Goal: Navigation & Orientation: Understand site structure

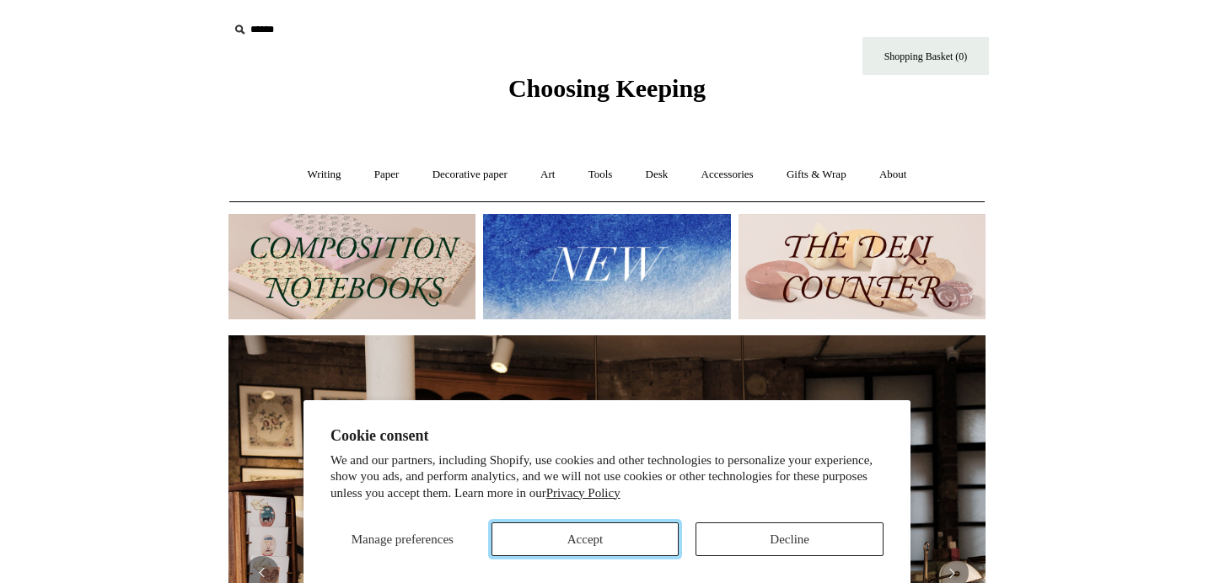
click at [626, 543] on button "Accept" at bounding box center [586, 540] width 188 height 34
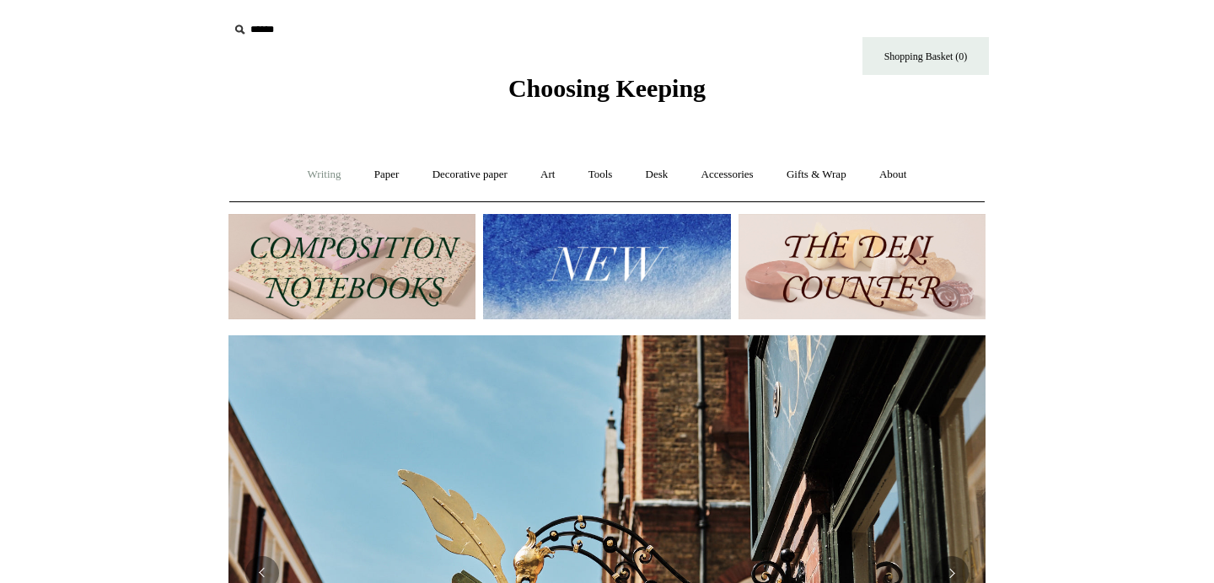
click at [312, 179] on link "Writing +" at bounding box center [325, 175] width 64 height 45
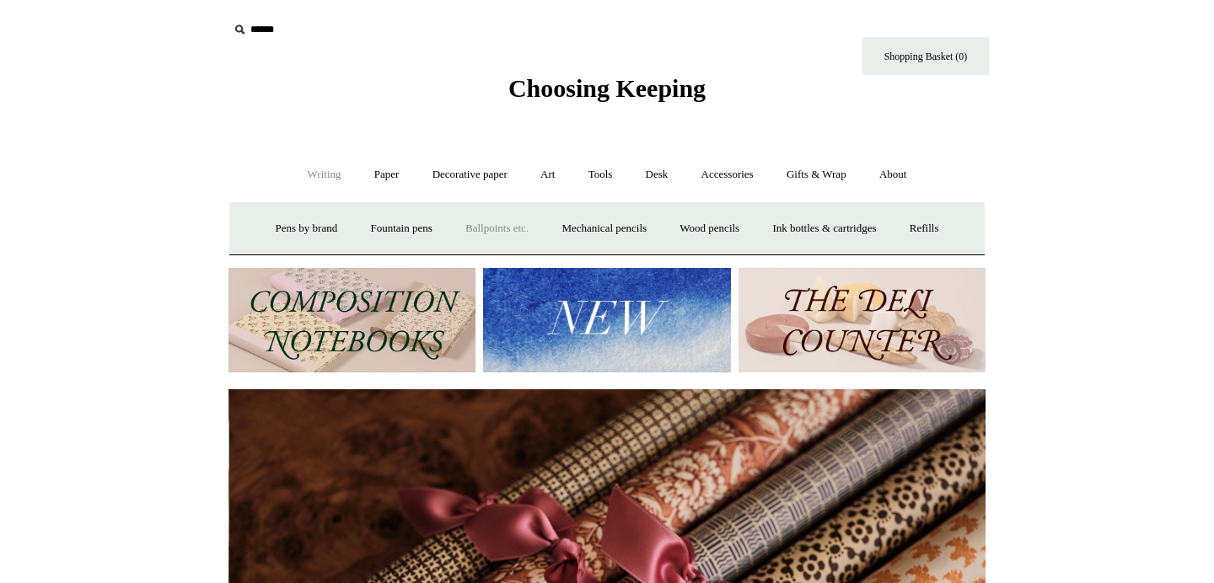
scroll to position [0, 1514]
click at [369, 177] on link "Paper +" at bounding box center [387, 175] width 56 height 45
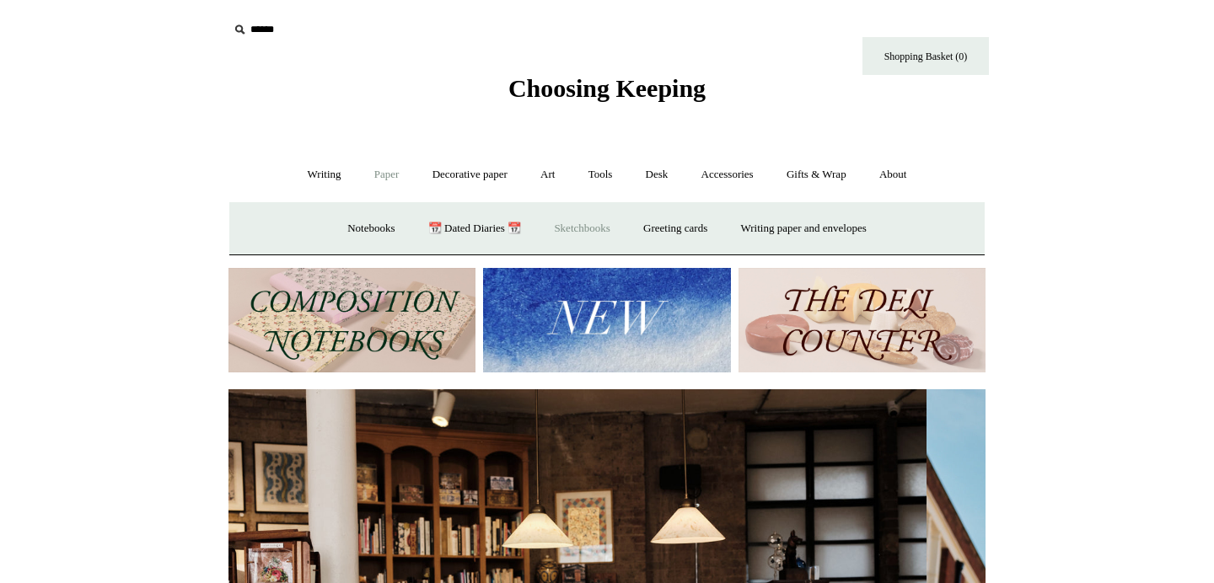
scroll to position [0, 0]
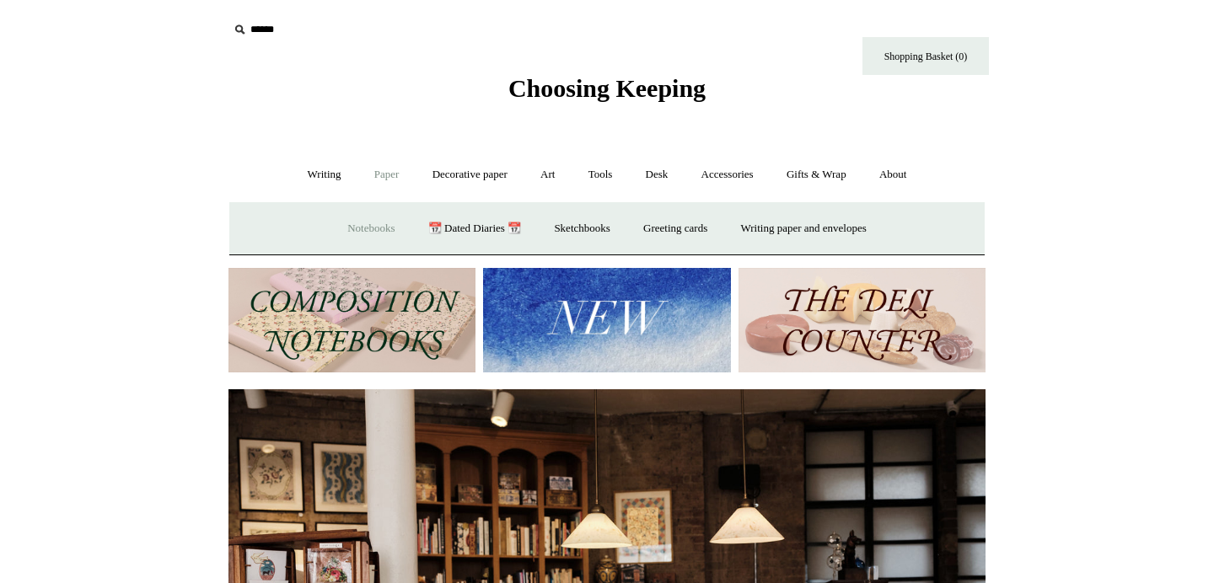
click at [337, 229] on link "Notebooks +" at bounding box center [371, 229] width 78 height 45
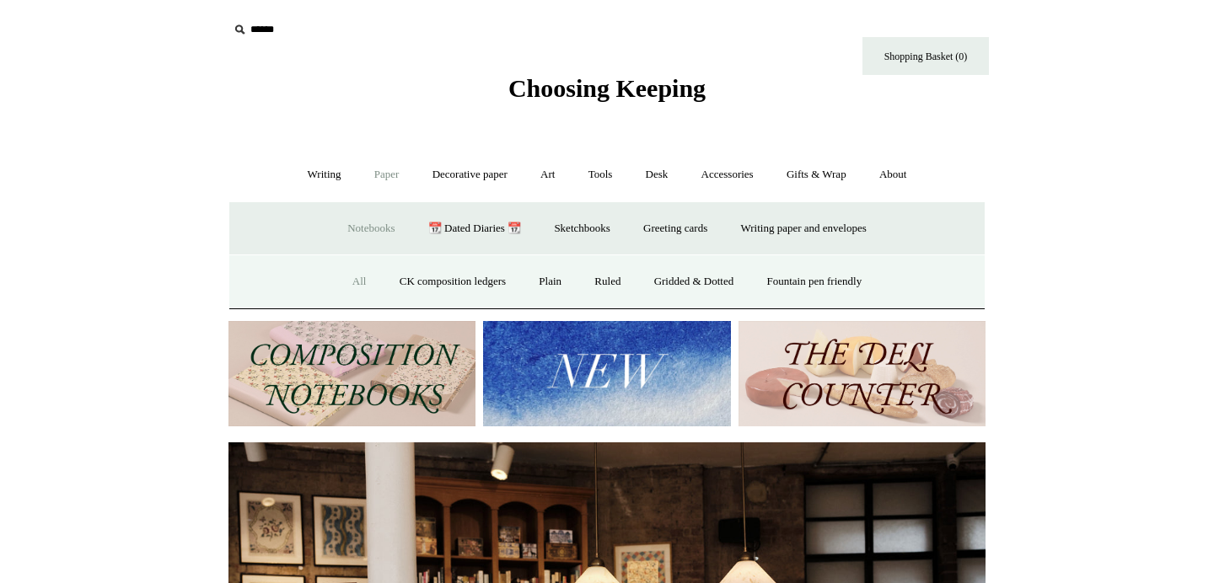
click at [346, 288] on link "All" at bounding box center [359, 282] width 45 height 45
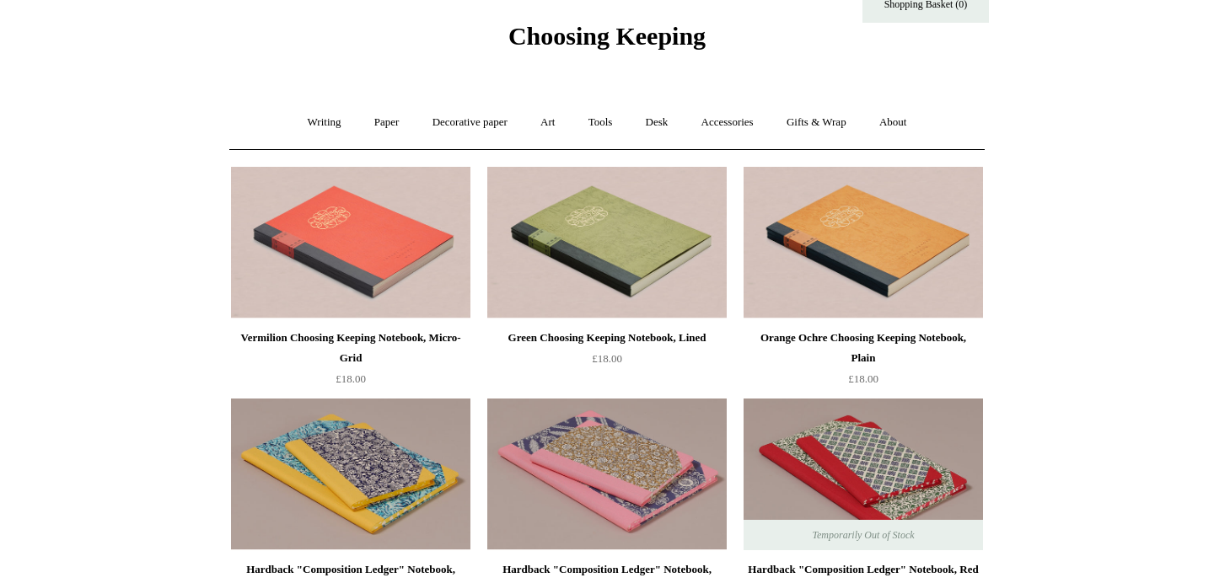
scroll to position [19, 0]
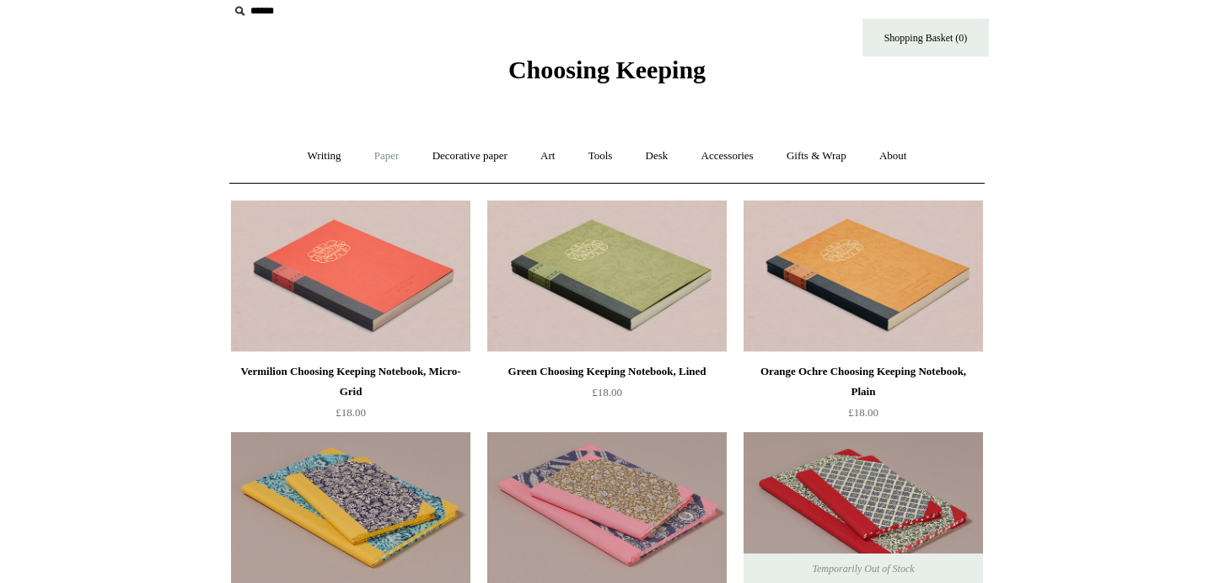
click at [386, 161] on link "Paper +" at bounding box center [387, 156] width 56 height 45
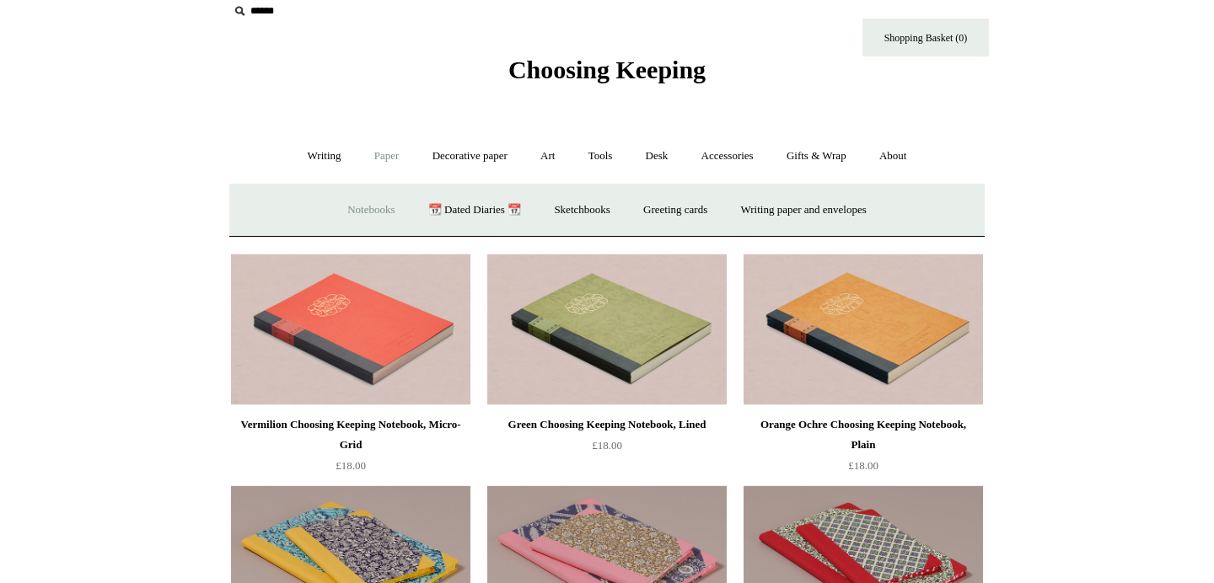
click at [371, 206] on link "Notebooks +" at bounding box center [371, 210] width 78 height 45
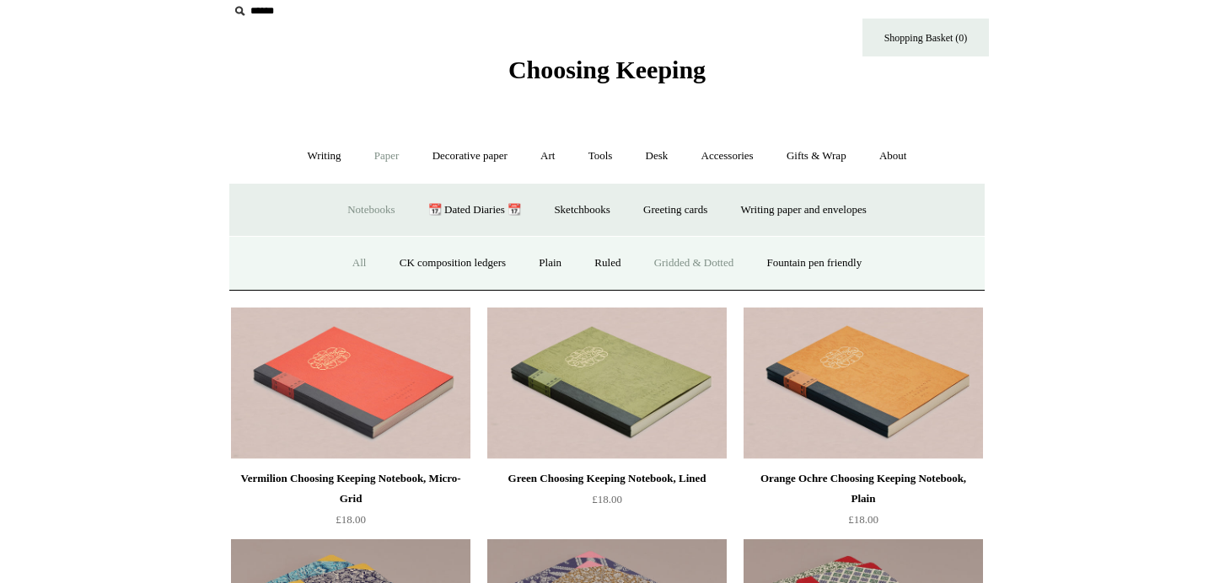
click at [718, 269] on link "Gridded & Dotted" at bounding box center [694, 263] width 110 height 45
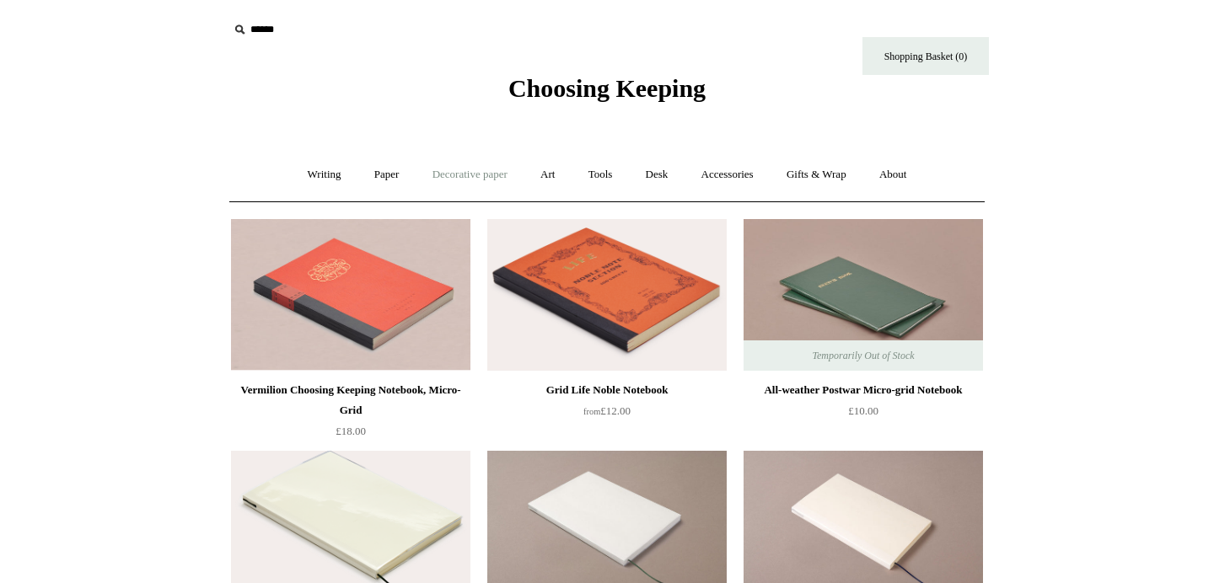
click at [471, 180] on link "Decorative paper +" at bounding box center [469, 175] width 105 height 45
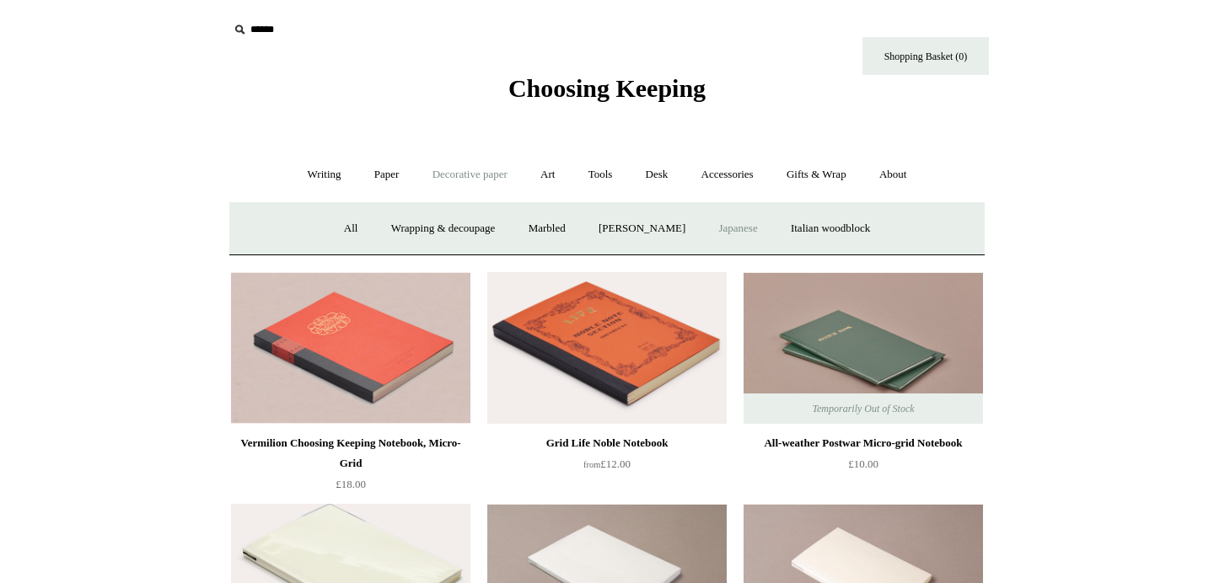
click at [739, 226] on link "Japanese" at bounding box center [737, 229] width 69 height 45
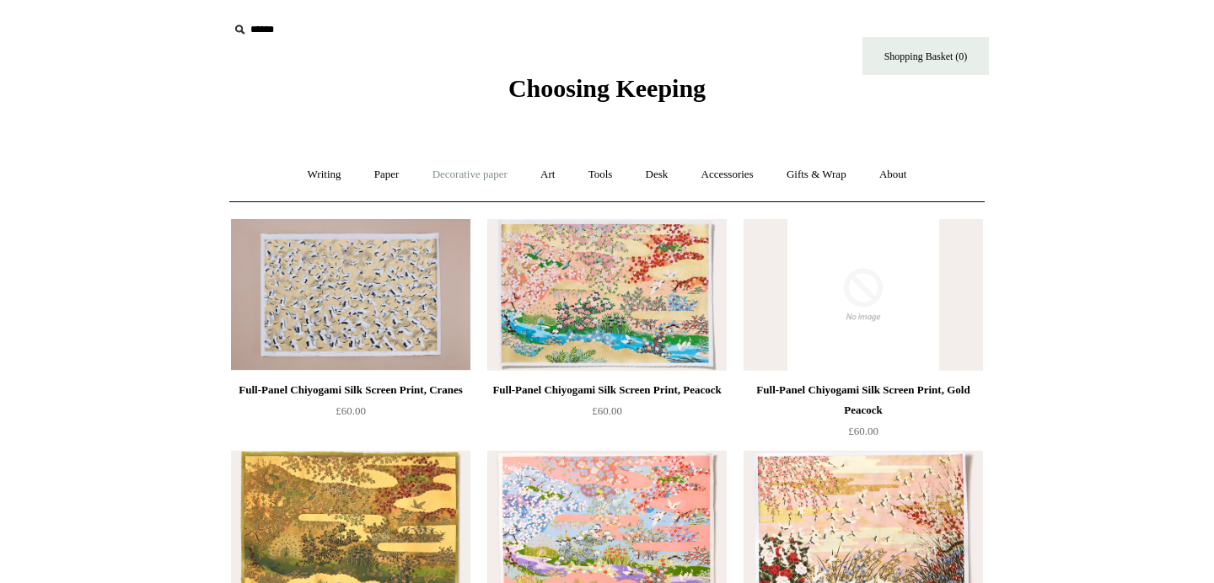
click at [458, 179] on link "Decorative paper +" at bounding box center [469, 175] width 105 height 45
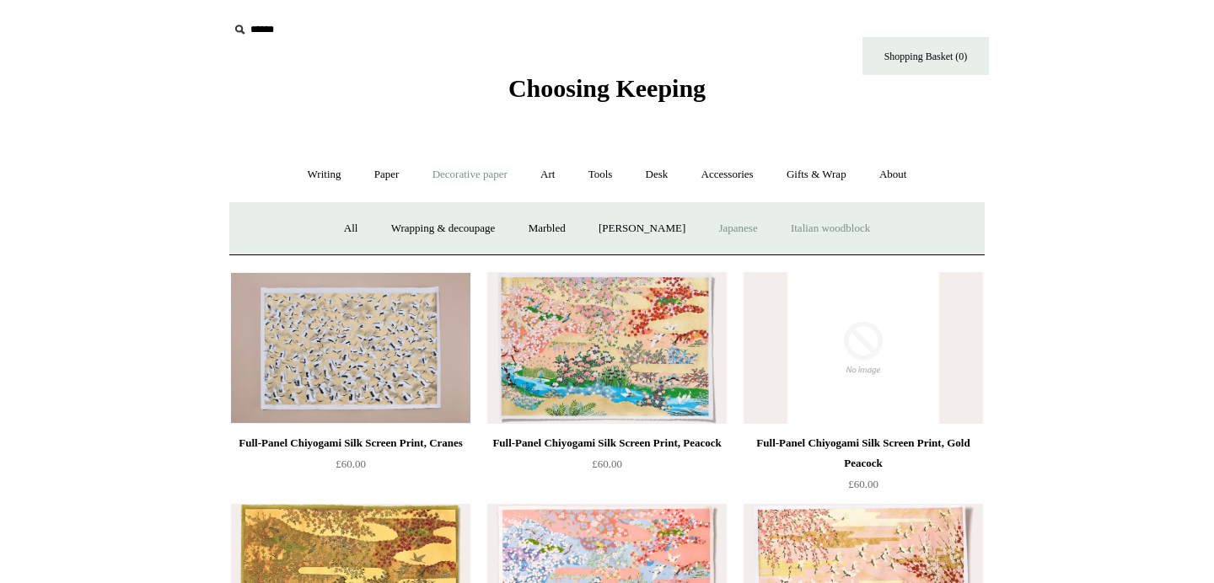
click at [819, 228] on link "Italian woodblock" at bounding box center [831, 229] width 110 height 45
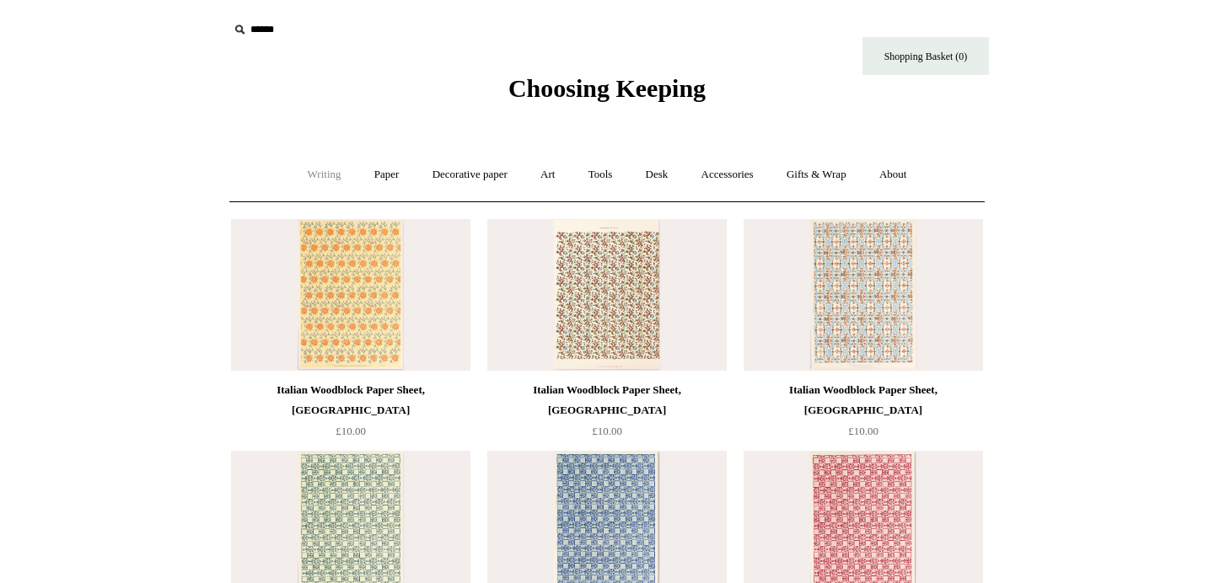
click at [294, 187] on link "Writing +" at bounding box center [325, 175] width 64 height 45
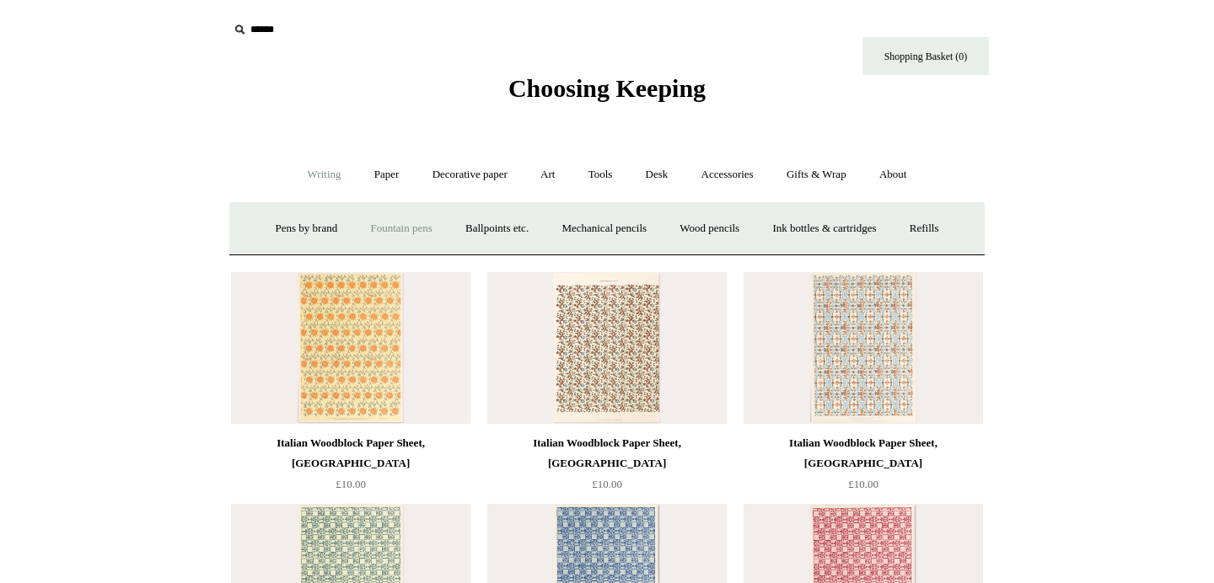
click at [417, 229] on link "Fountain pens +" at bounding box center [401, 229] width 92 height 45
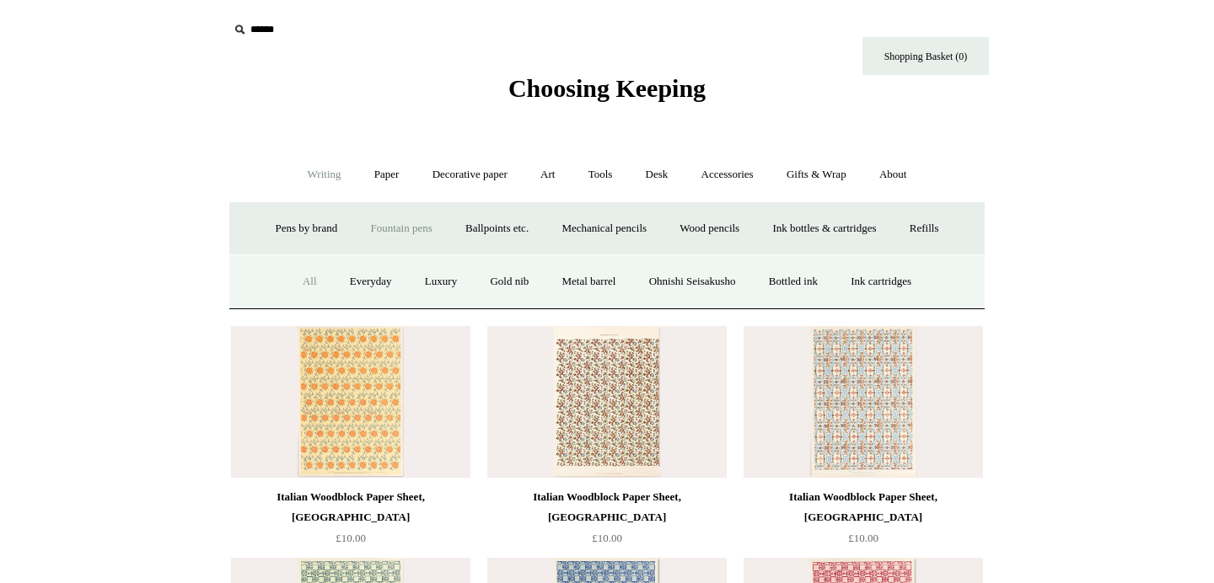
click at [288, 292] on link "All" at bounding box center [310, 282] width 45 height 45
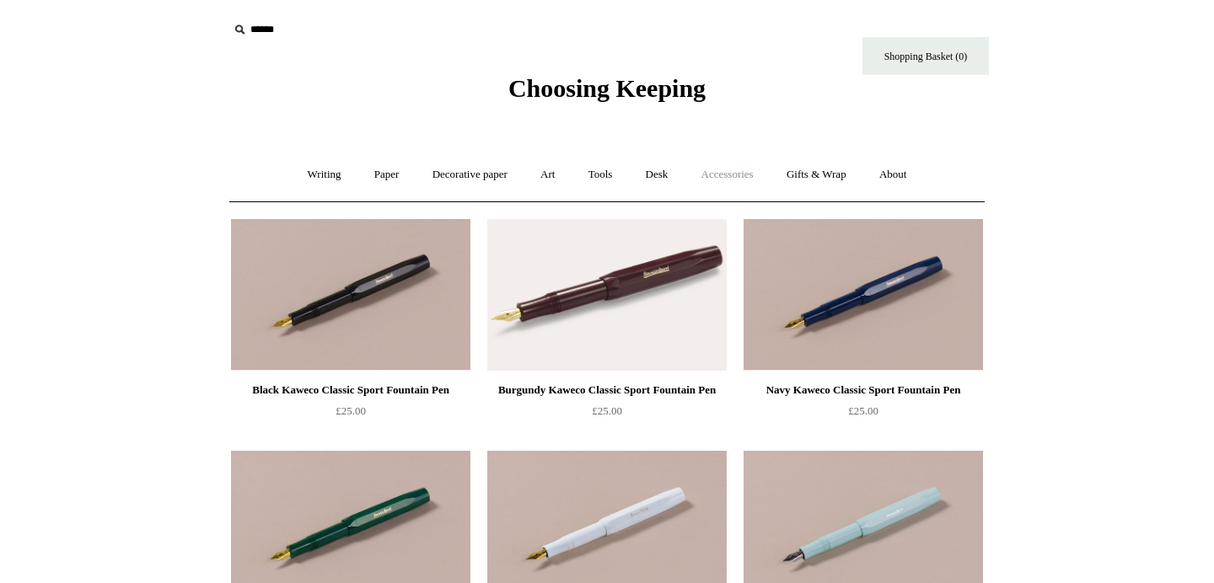
click at [749, 186] on link "Accessories +" at bounding box center [727, 175] width 83 height 45
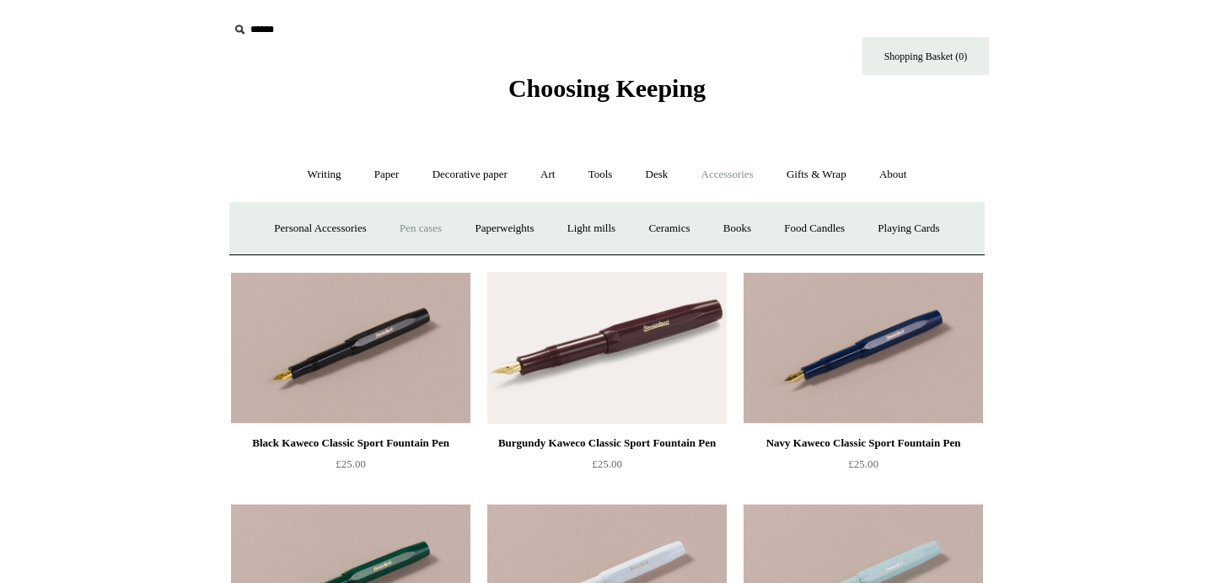
click at [419, 229] on link "Pen cases" at bounding box center [420, 229] width 73 height 45
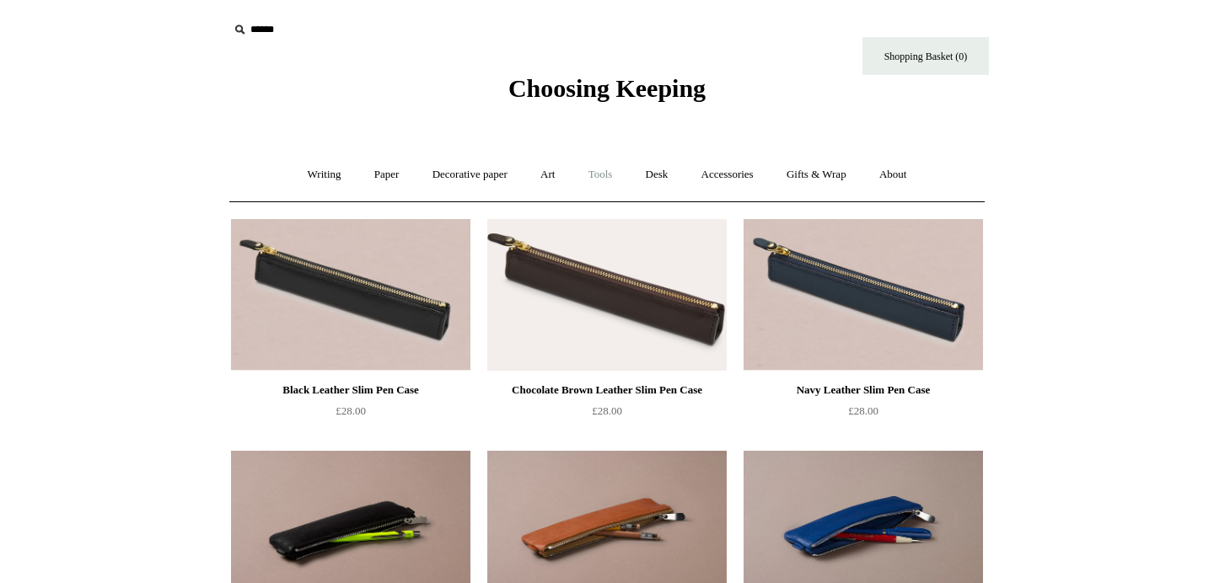
click at [596, 184] on link "Tools +" at bounding box center [600, 175] width 55 height 45
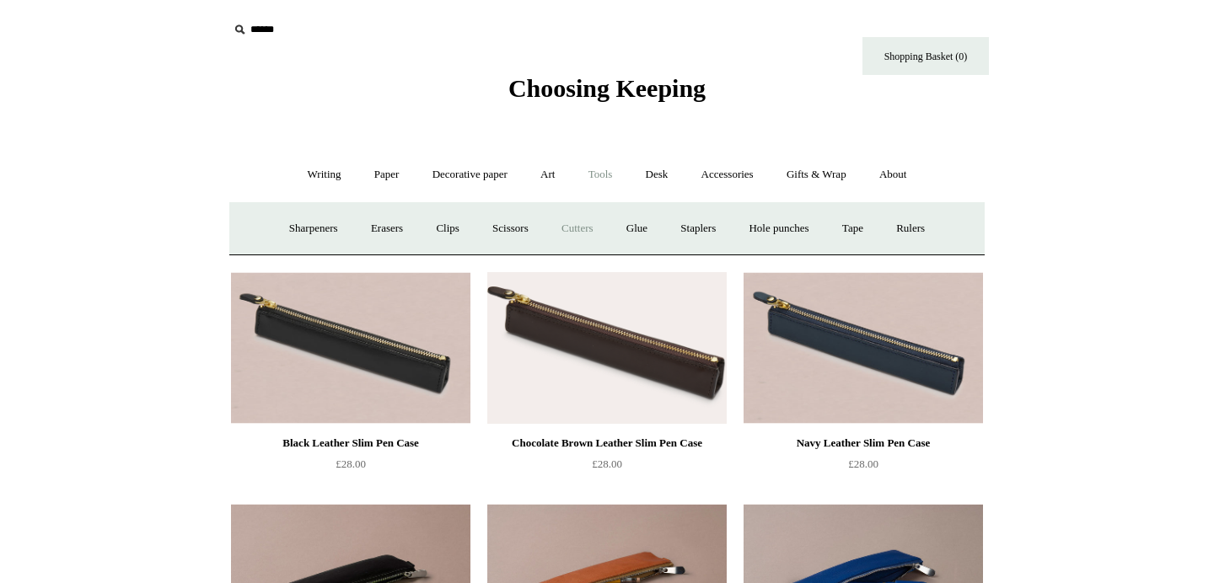
click at [589, 227] on link "Cutters" at bounding box center [577, 229] width 62 height 45
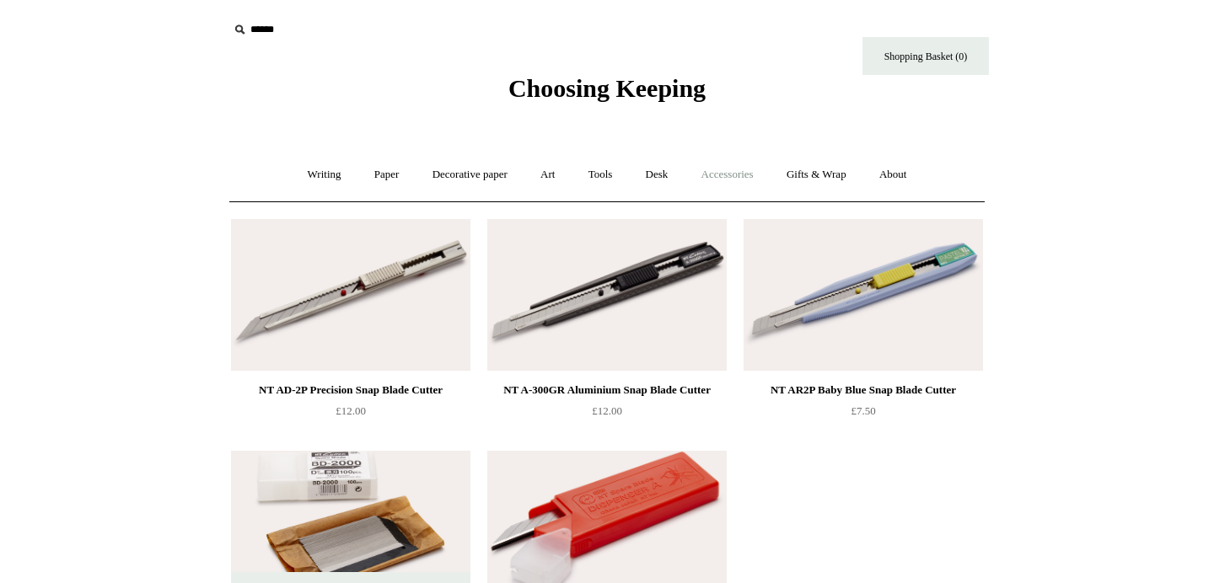
click at [744, 185] on link "Accessories +" at bounding box center [727, 175] width 83 height 45
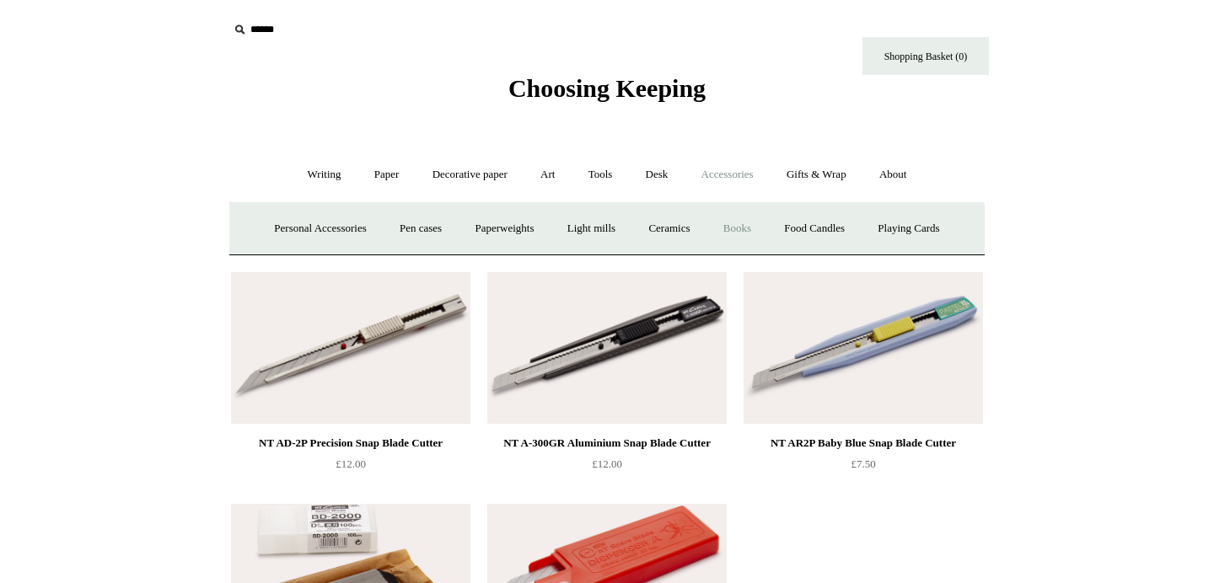
click at [744, 238] on link "Books" at bounding box center [737, 229] width 58 height 45
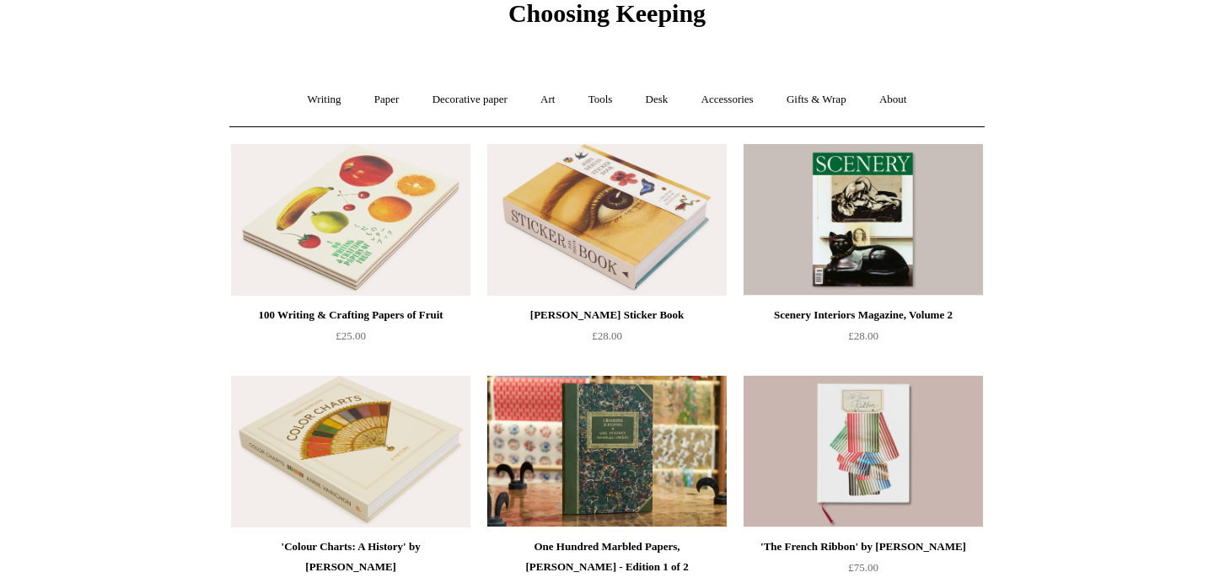
scroll to position [79, 0]
